Goal: Transaction & Acquisition: Obtain resource

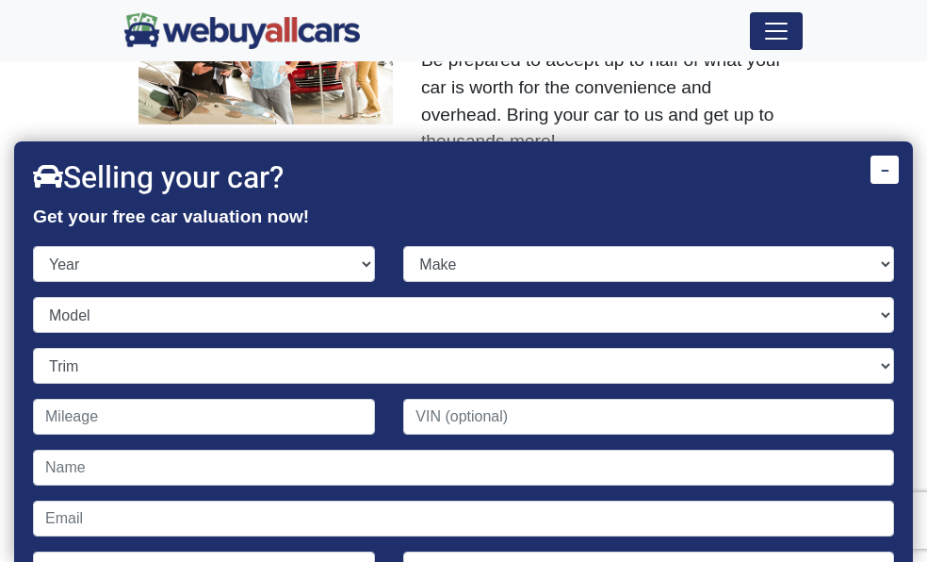
scroll to position [53, 0]
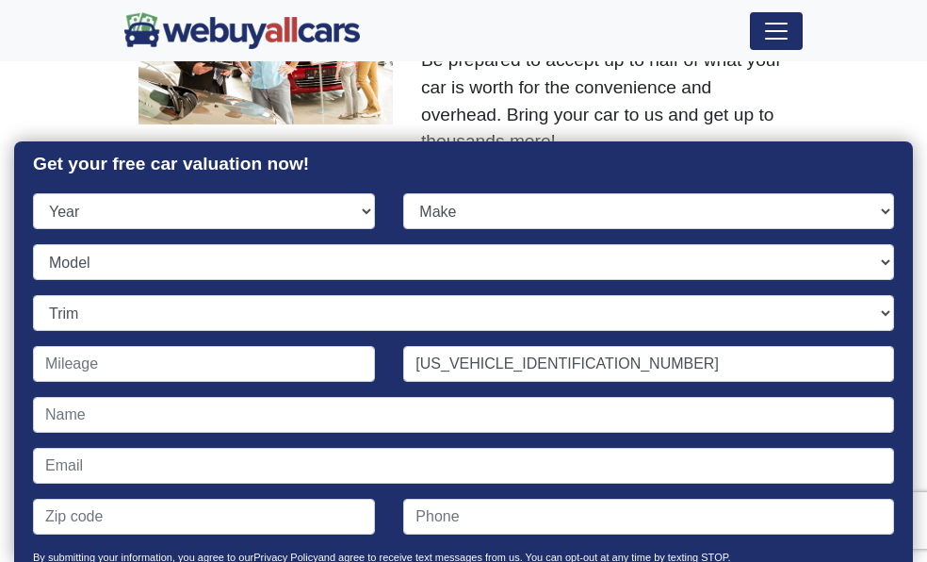
type input "[US_VEHICLE_IDENTIFICATION_NUMBER]"
click at [251, 188] on div "Selling your car? Get your free car valuation now! Year [DATE] 2024 2023 2022 2…" at bounding box center [463, 299] width 899 height 420
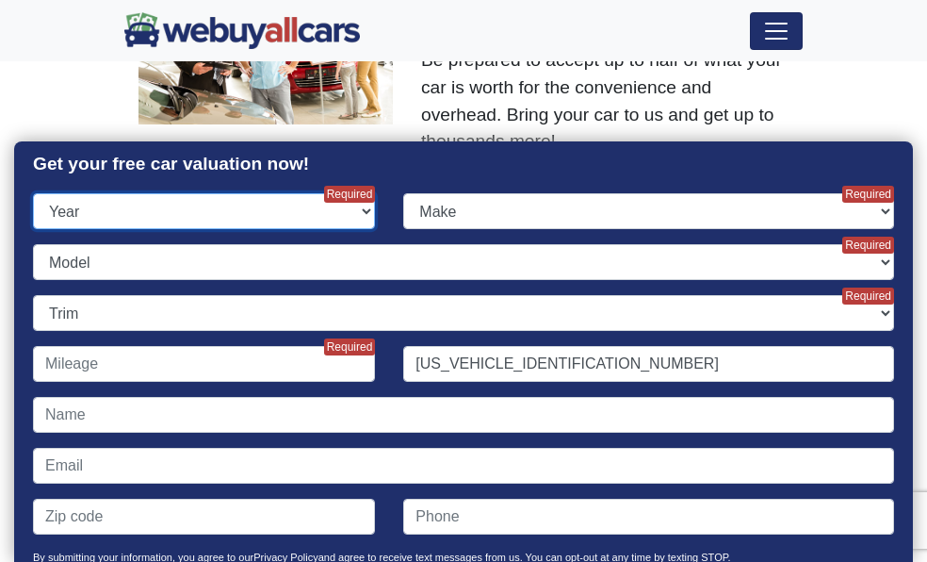
click at [257, 213] on select "Year [DATE] 2024 2023 2022 2021 2020 2019 2018 2017 2016 2015 2014 2013 2012 20…" at bounding box center [204, 211] width 342 height 36
select select "2008"
click at [33, 193] on select "Year [DATE] 2024 2023 2022 2021 2020 2019 2018 2017 2016 2015 2014 2013 2012 20…" at bounding box center [204, 211] width 342 height 36
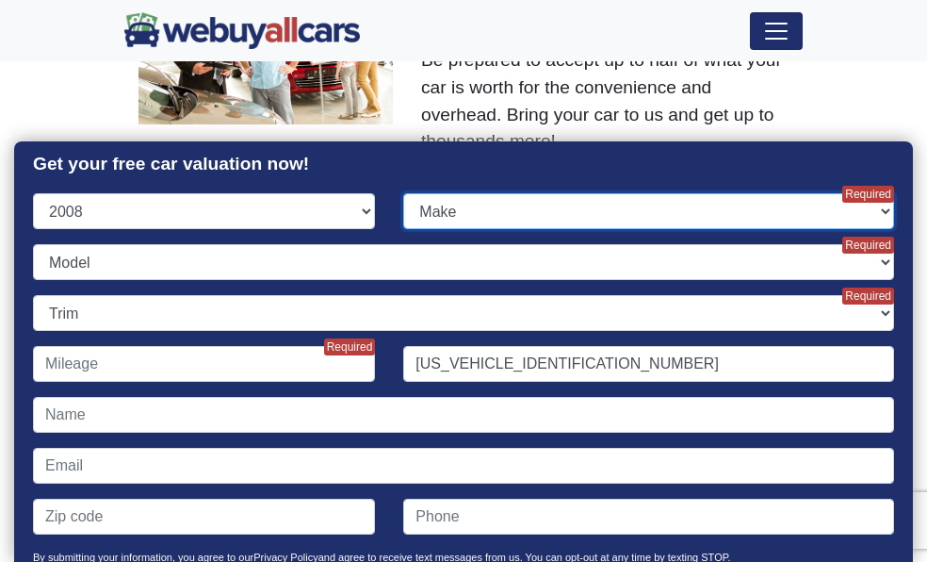
click at [447, 205] on select "Make" at bounding box center [648, 211] width 491 height 36
select select "Mazda"
click at [403, 193] on select "Make Acura Aston [PERSON_NAME] Audi Bentley BMW Bugatti Buick Cadillac Chevrole…" at bounding box center [648, 211] width 491 height 36
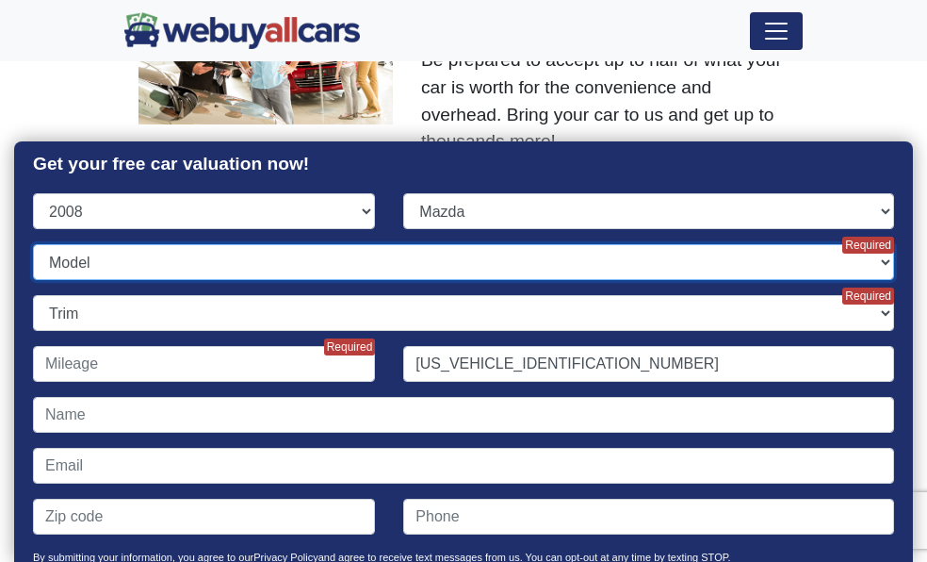
click at [269, 258] on select "Model 3 5 6 B-Series Truck CX-7 CX-9 Mazdaspeed 3 MX-5 Miata RX-8 Tribute Tribu…" at bounding box center [463, 262] width 861 height 36
select select "3"
click at [33, 244] on select "Model 3 5 6 B-Series Truck CX-7 CX-9 Mazdaspeed 3 MX-5 Miata RX-8 Tribute Tribu…" at bounding box center [463, 262] width 861 height 36
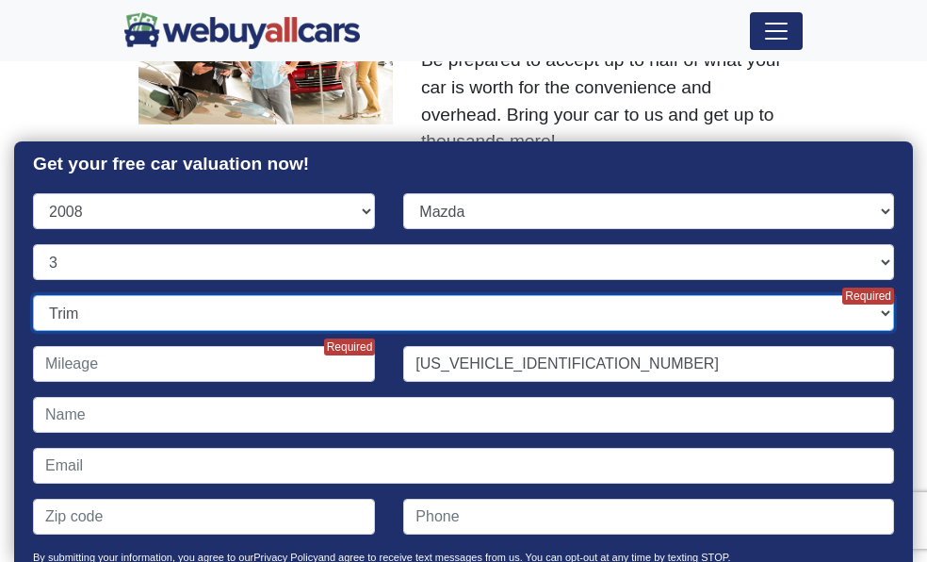
click at [210, 312] on select "Trim" at bounding box center [463, 313] width 861 height 36
select select "i Touring 4dr Sedan (2.0L 4cyl)"
click at [33, 295] on select "Trim i Sport 4dr Sedan (2.0L 4cyl) i Touring 4dr Sedan (2.0L 4cyl) i Touring Va…" at bounding box center [463, 313] width 861 height 36
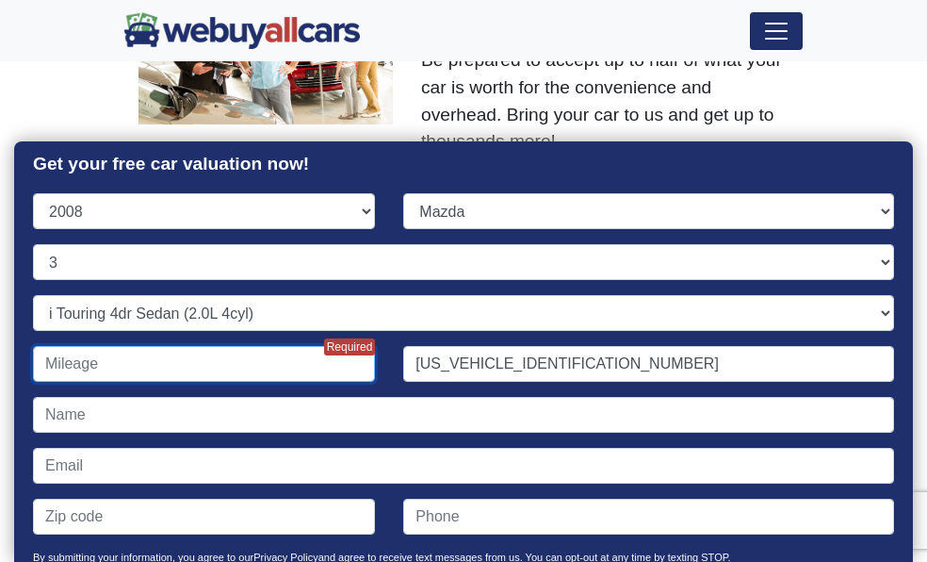
click at [171, 368] on input "Contact form" at bounding box center [204, 364] width 342 height 36
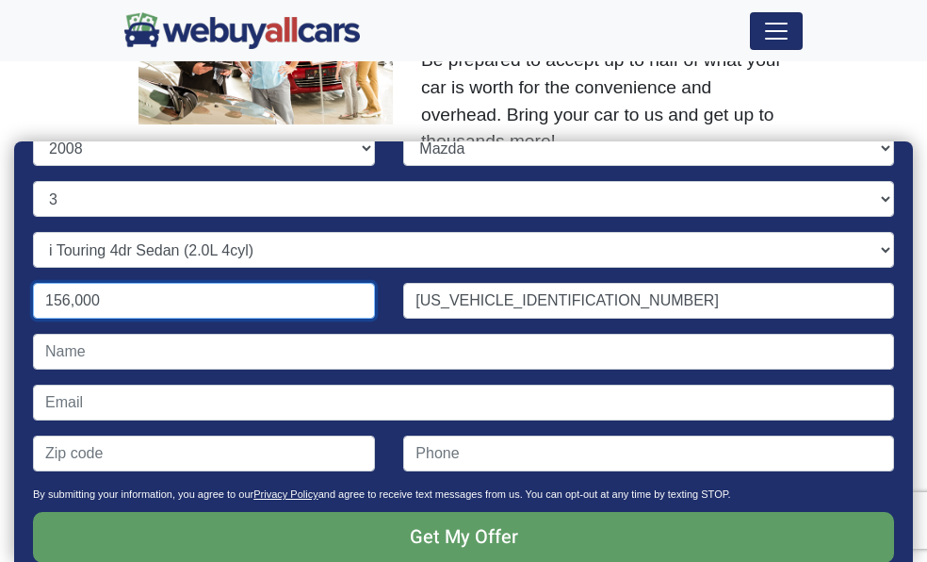
scroll to position [147, 0]
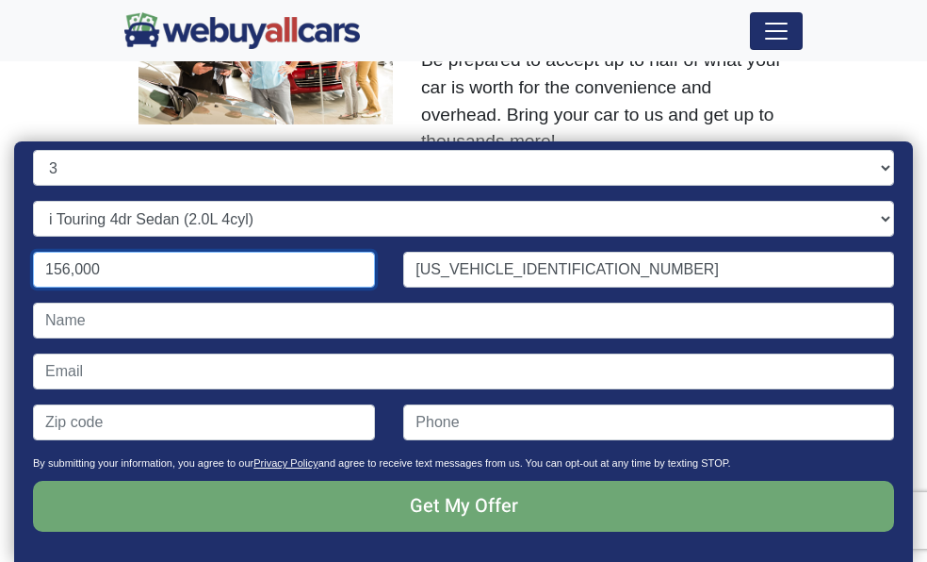
type input "156,000"
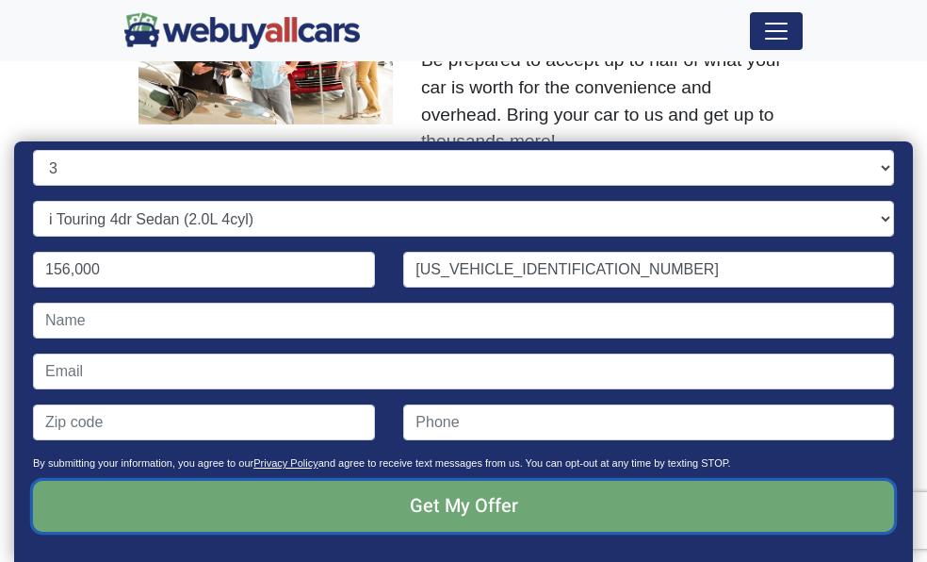
click at [465, 504] on input "Get My Offer" at bounding box center [463, 506] width 861 height 51
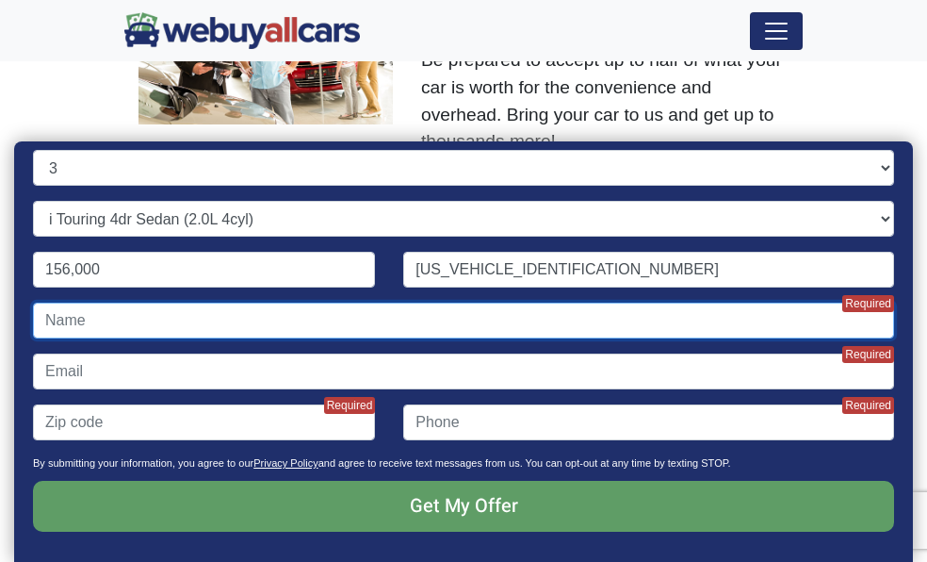
click at [438, 333] on input "Contact form" at bounding box center [463, 320] width 861 height 36
type input "[PERSON_NAME]"
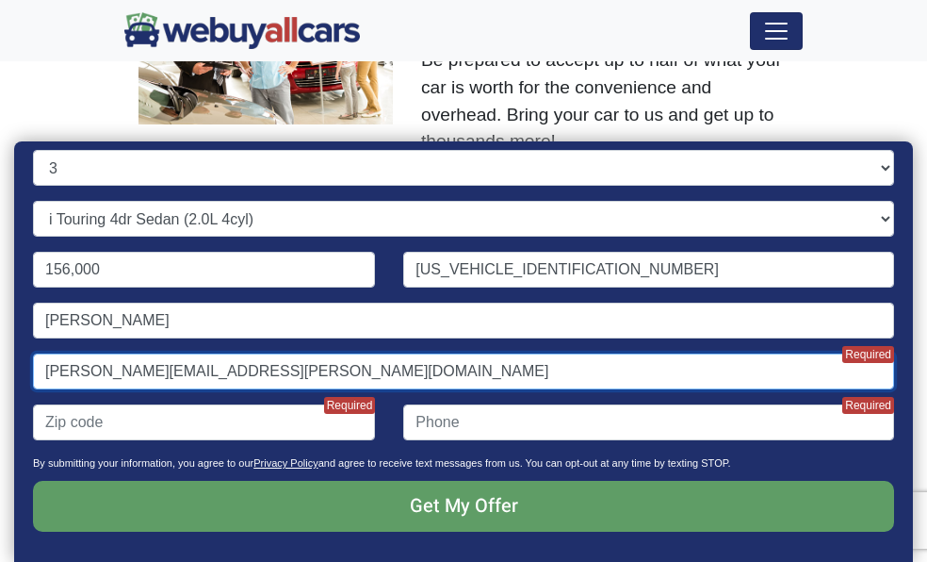
type input "[PERSON_NAME][EMAIL_ADDRESS][PERSON_NAME][DOMAIN_NAME]"
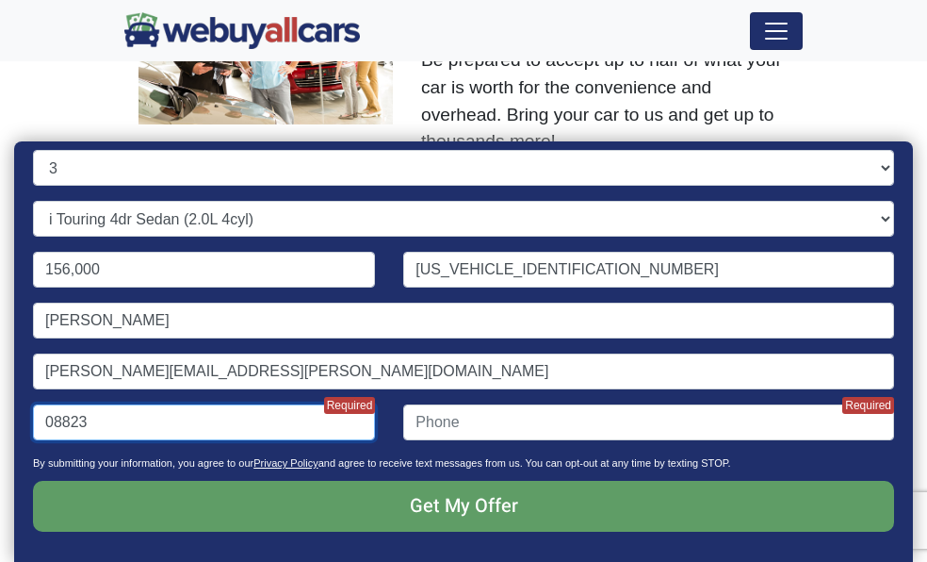
type input "08823"
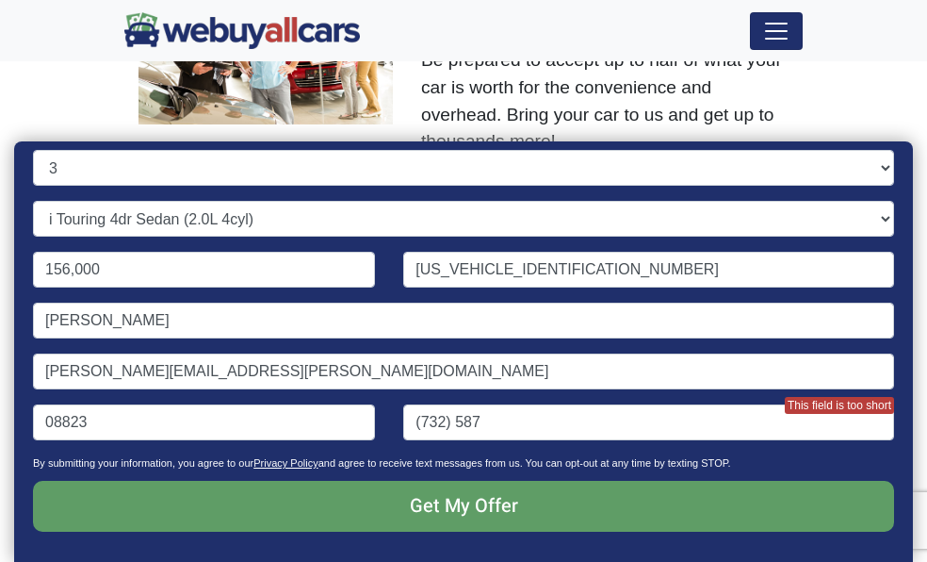
click at [472, 450] on div "(732) 587 This field is too short" at bounding box center [648, 429] width 519 height 51
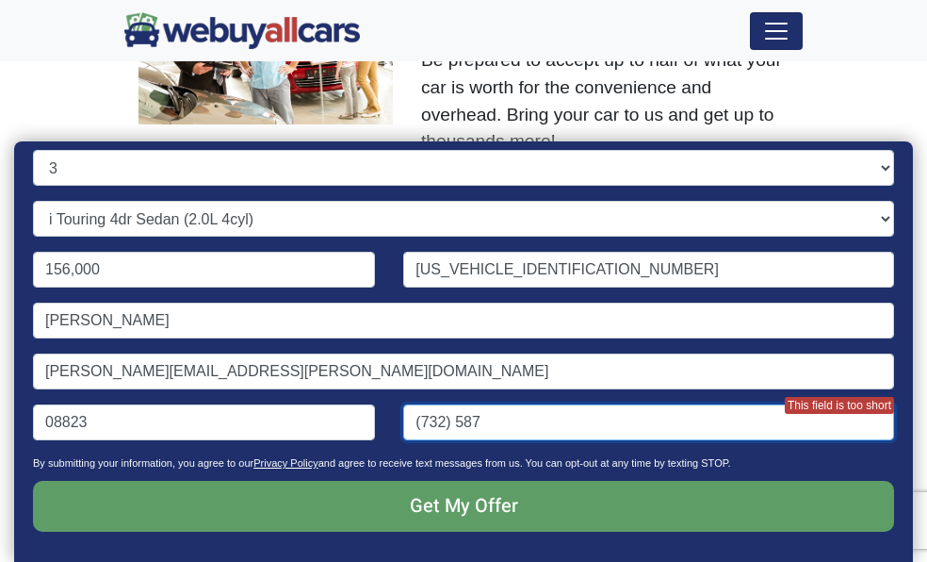
click at [478, 430] on input "(732) 587" at bounding box center [648, 422] width 491 height 36
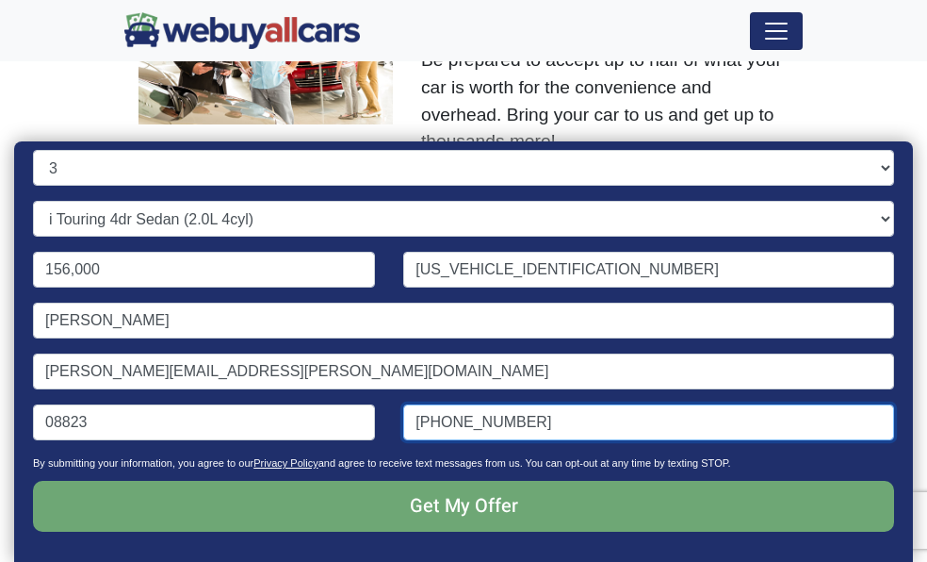
type input "[PHONE_NUMBER]"
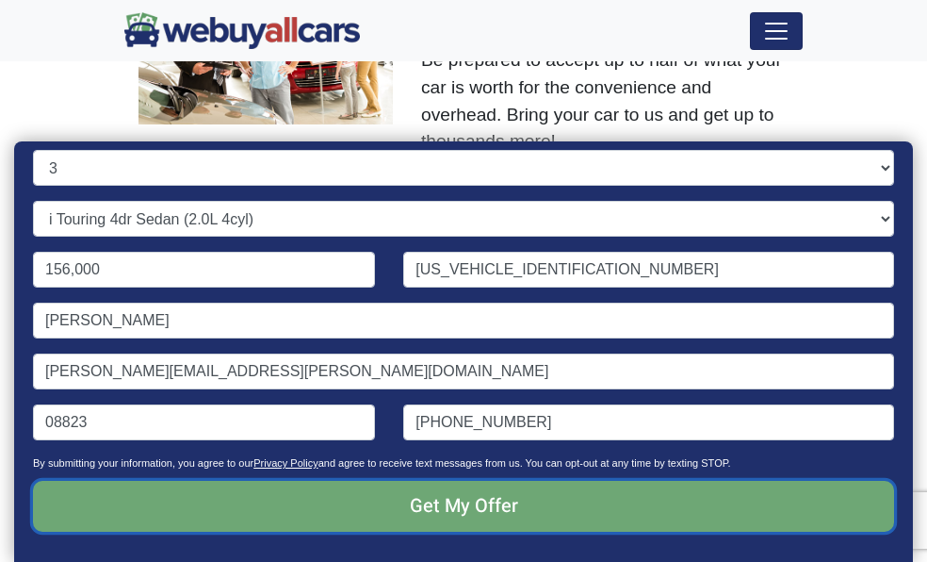
click at [470, 509] on input "Get My Offer" at bounding box center [463, 506] width 861 height 51
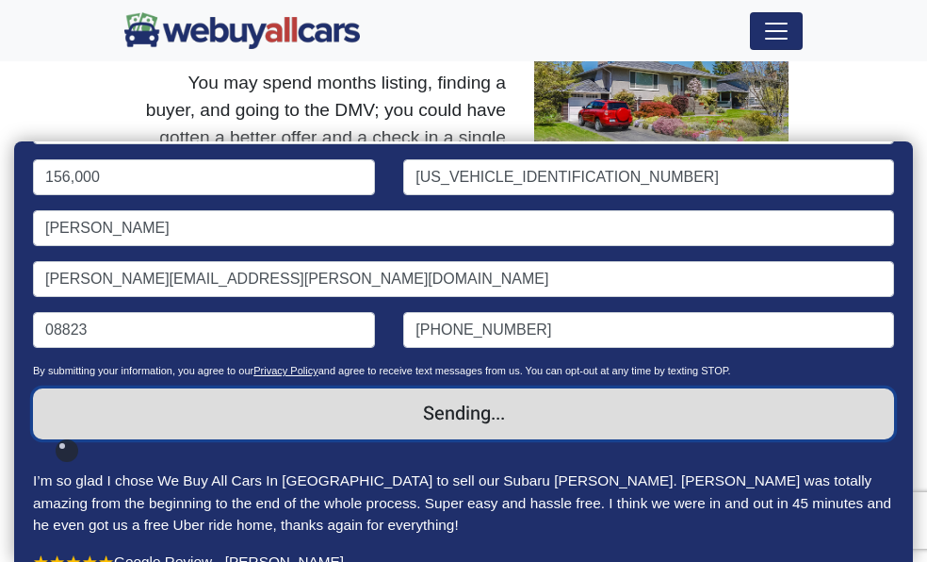
scroll to position [241, 0]
